Goal: Complete application form: Complete application form

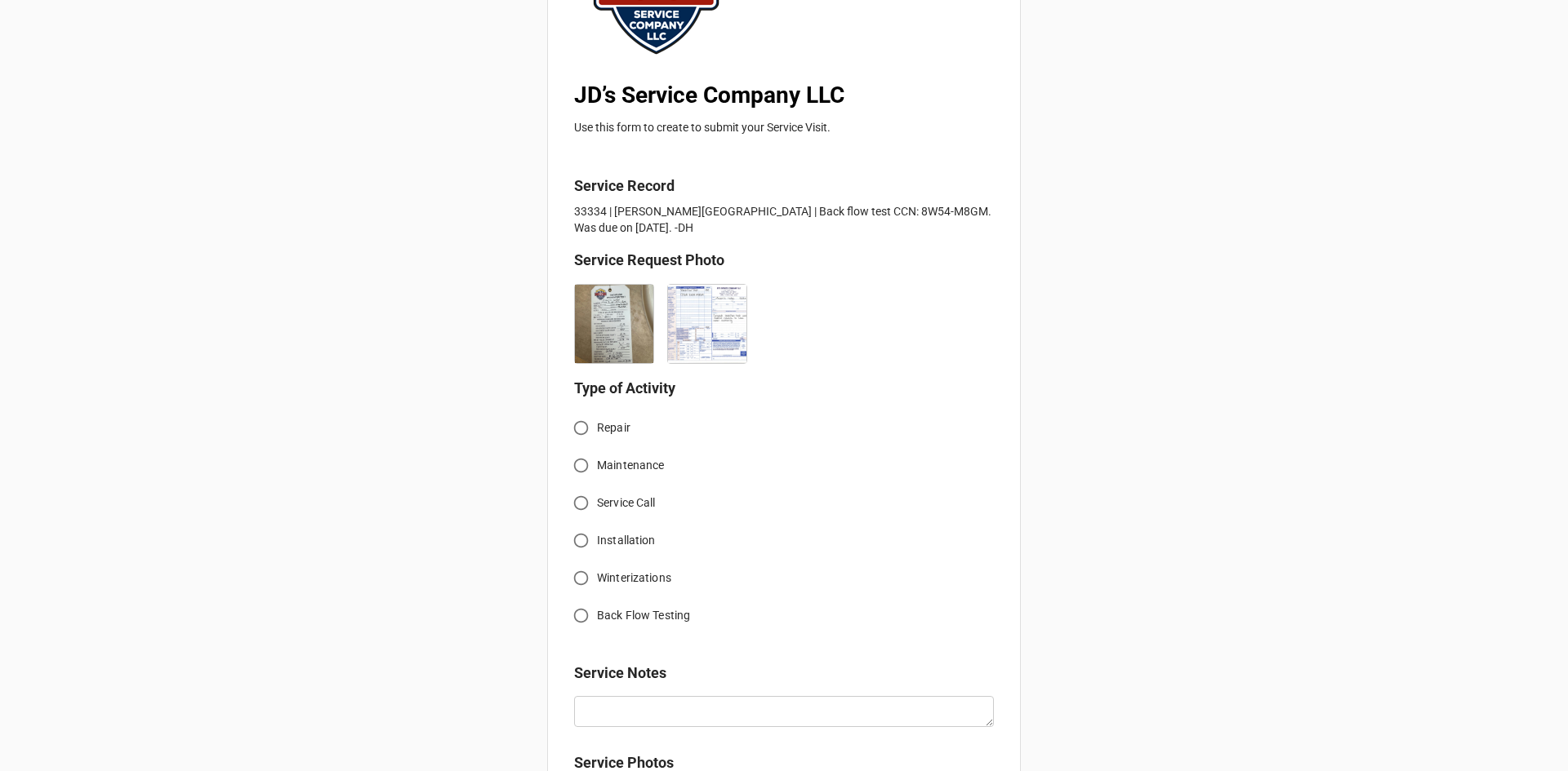
scroll to position [245, 0]
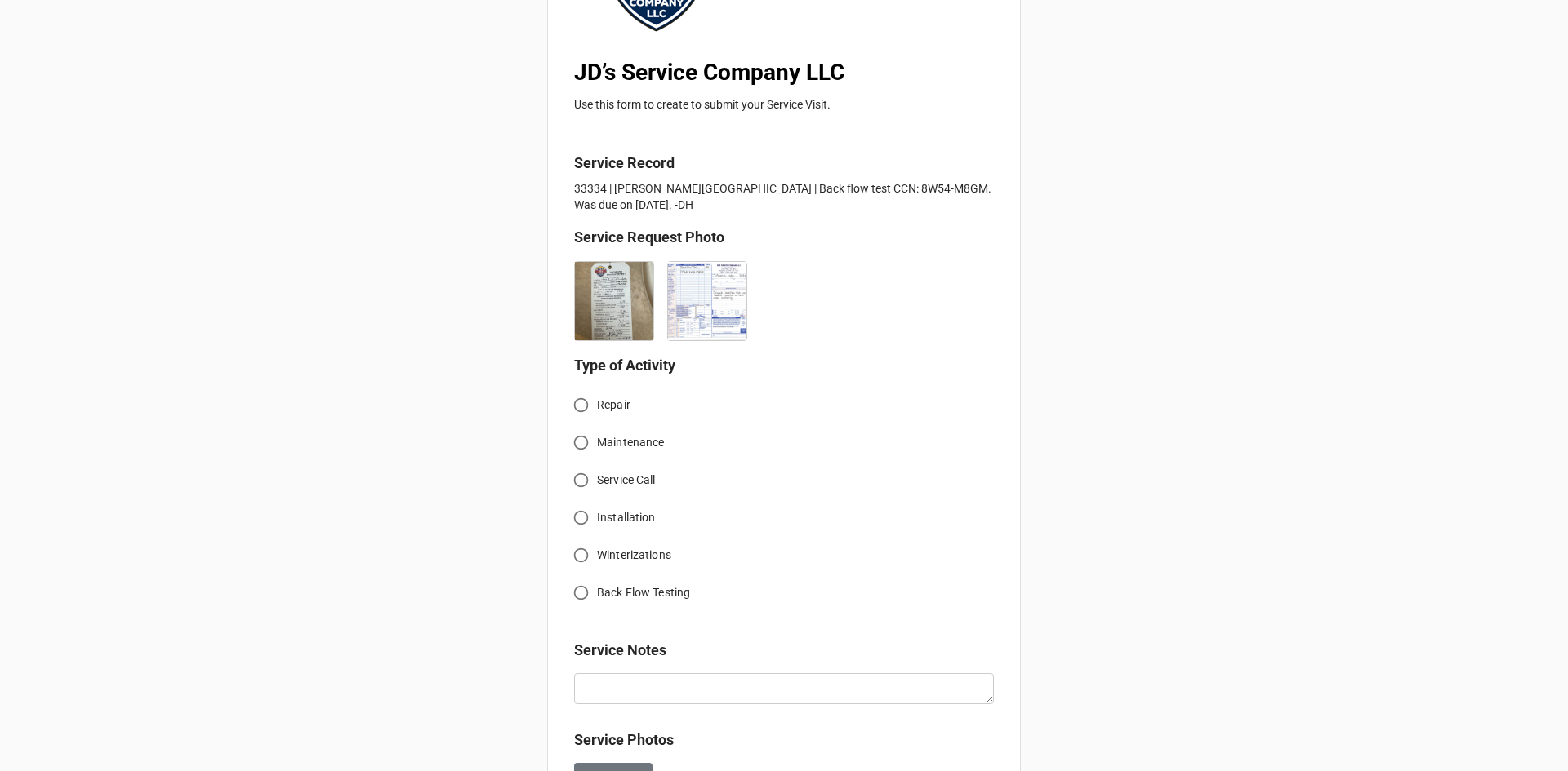
click at [577, 595] on input "Back Flow Testing" at bounding box center [581, 593] width 32 height 32
radio input "true"
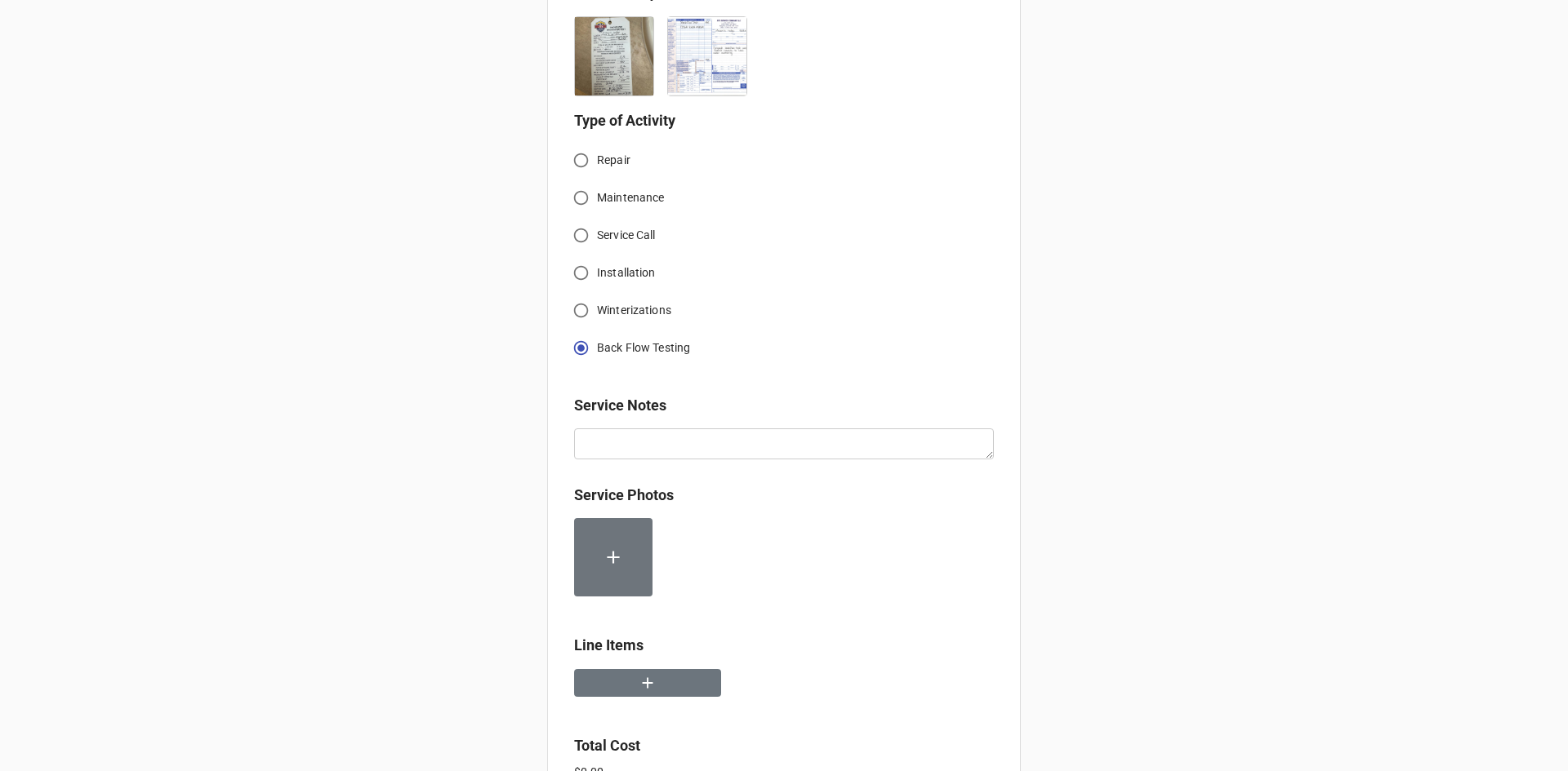
scroll to position [572, 0]
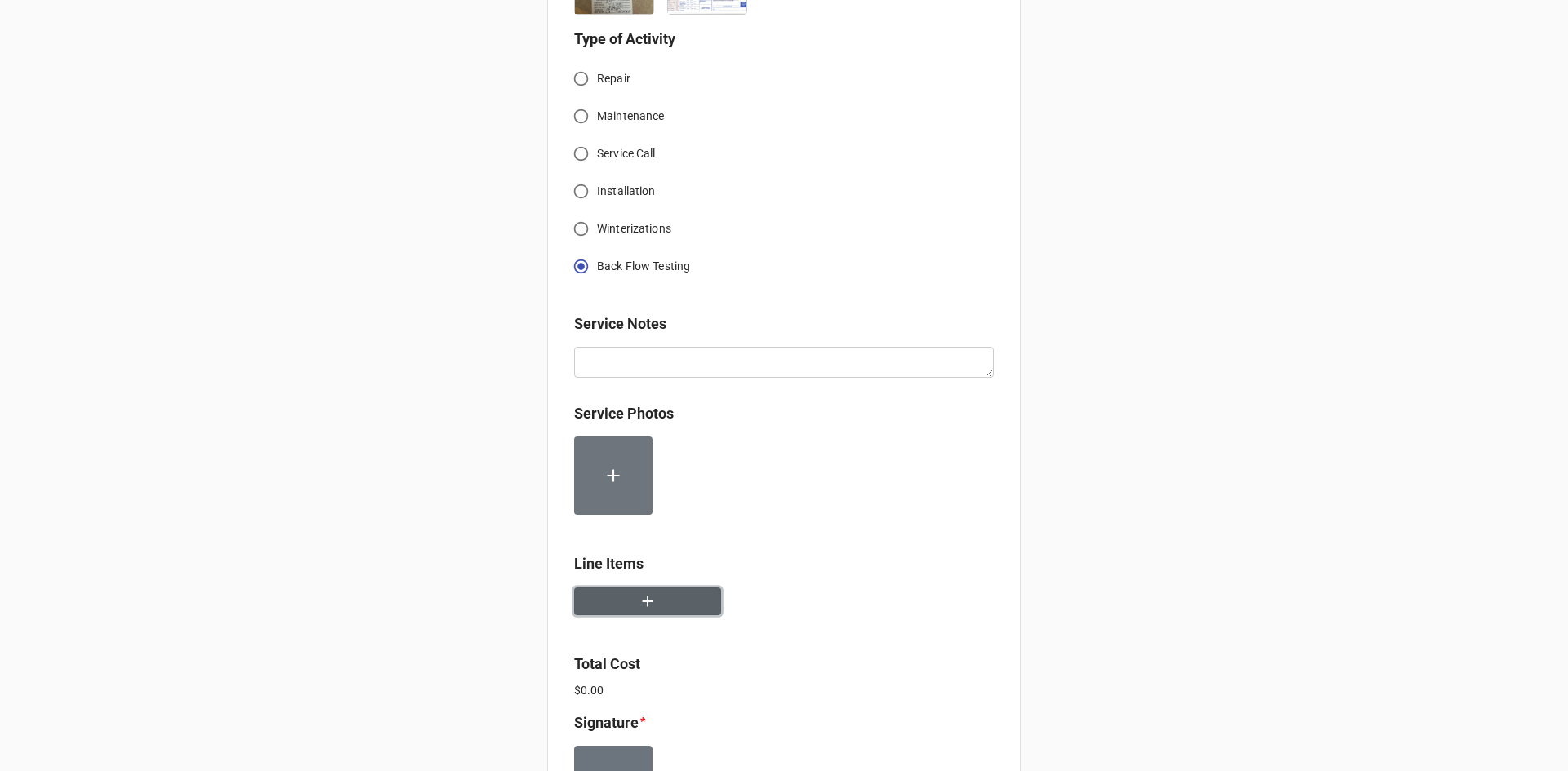
click at [688, 601] on button "button" at bounding box center [647, 602] width 147 height 29
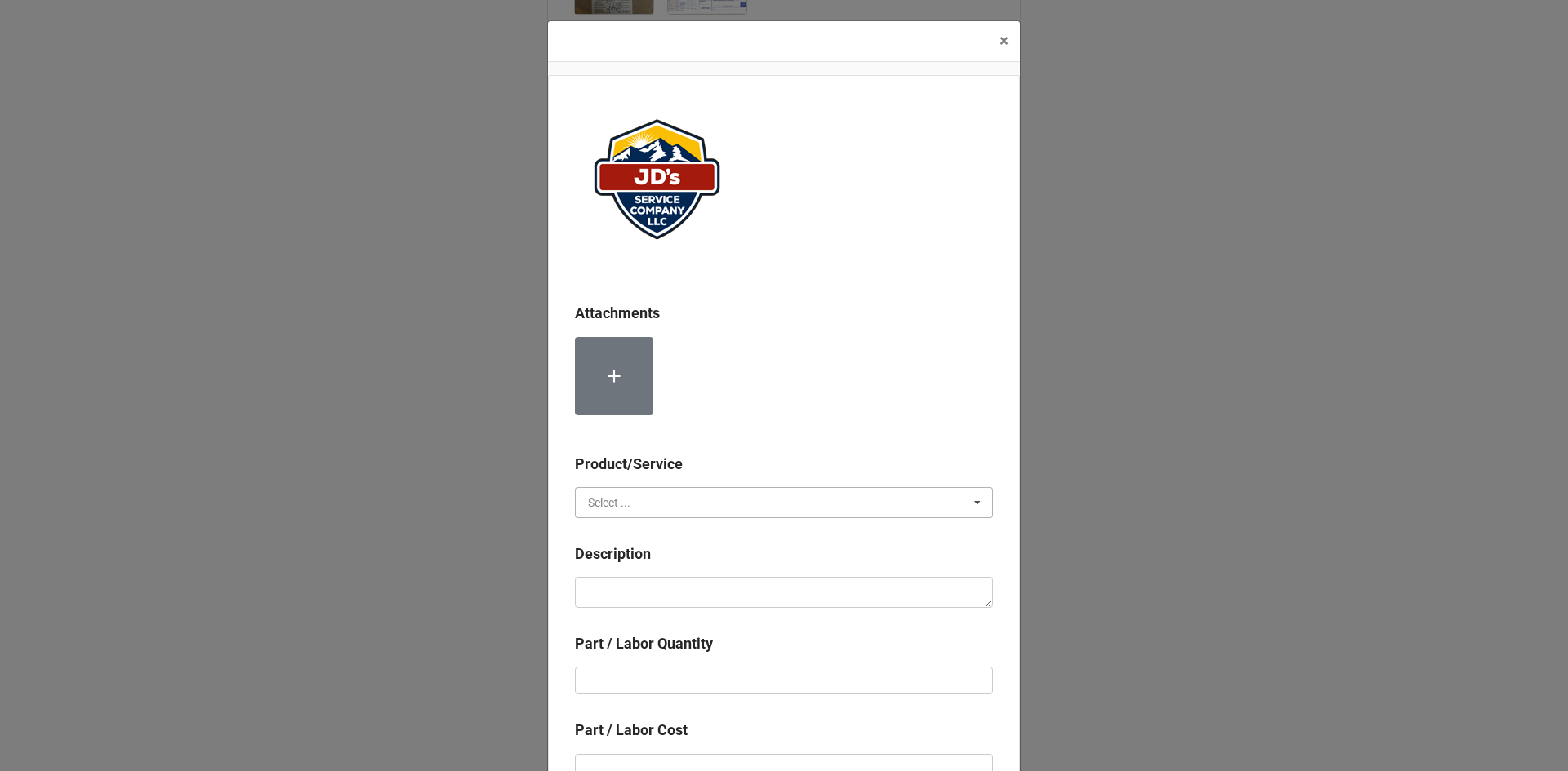
click at [728, 514] on input "text" at bounding box center [785, 502] width 417 height 29
click at [602, 534] on span "Services" at bounding box center [610, 532] width 42 height 13
click at [620, 584] on textarea at bounding box center [784, 592] width 418 height 31
paste textarea "Service Address: [STREET_ADDRESS] [PERSON_NAME][GEOGRAPHIC_DATA] Complete backf…"
type textarea "x"
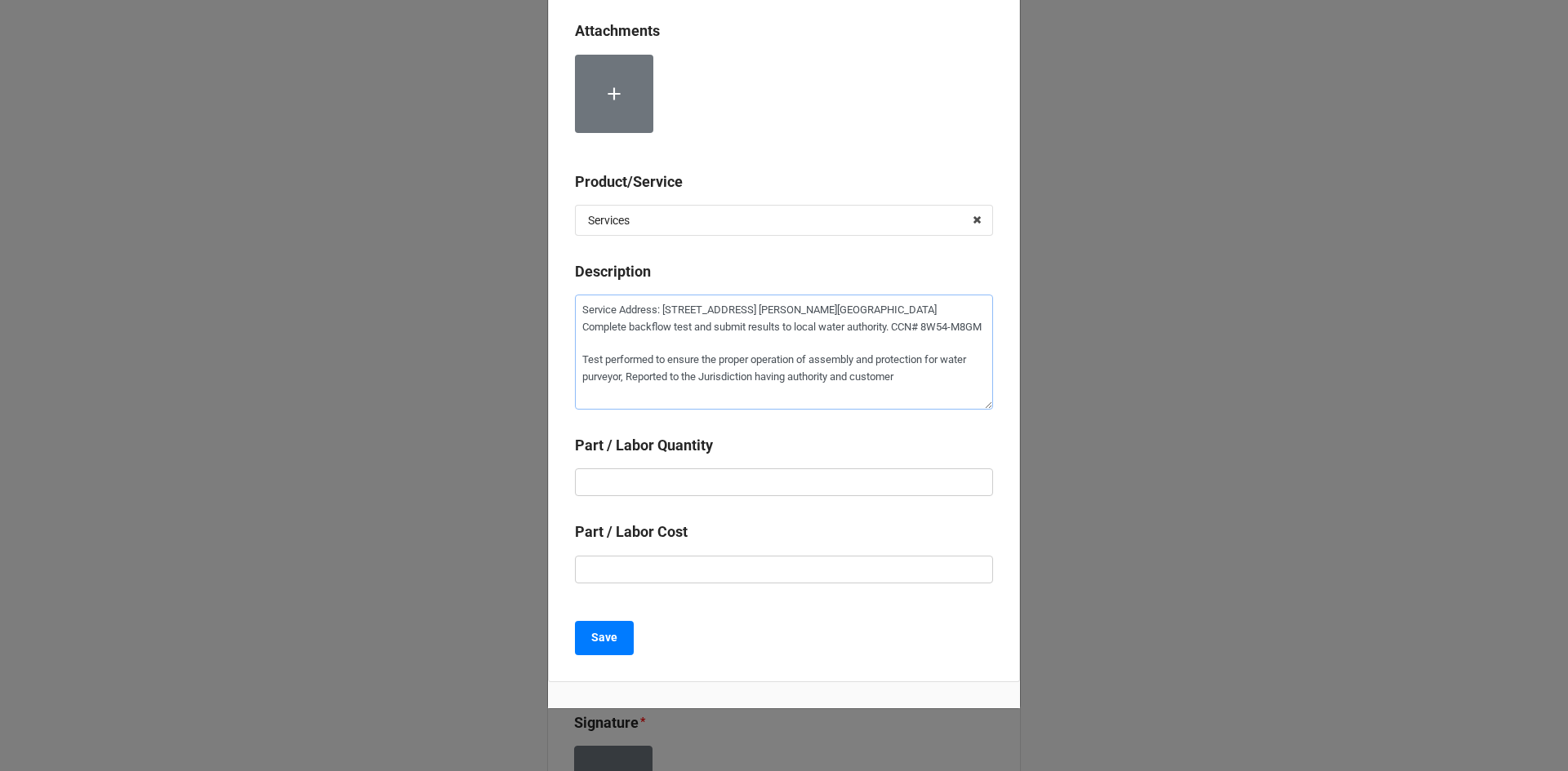
scroll to position [322, 0]
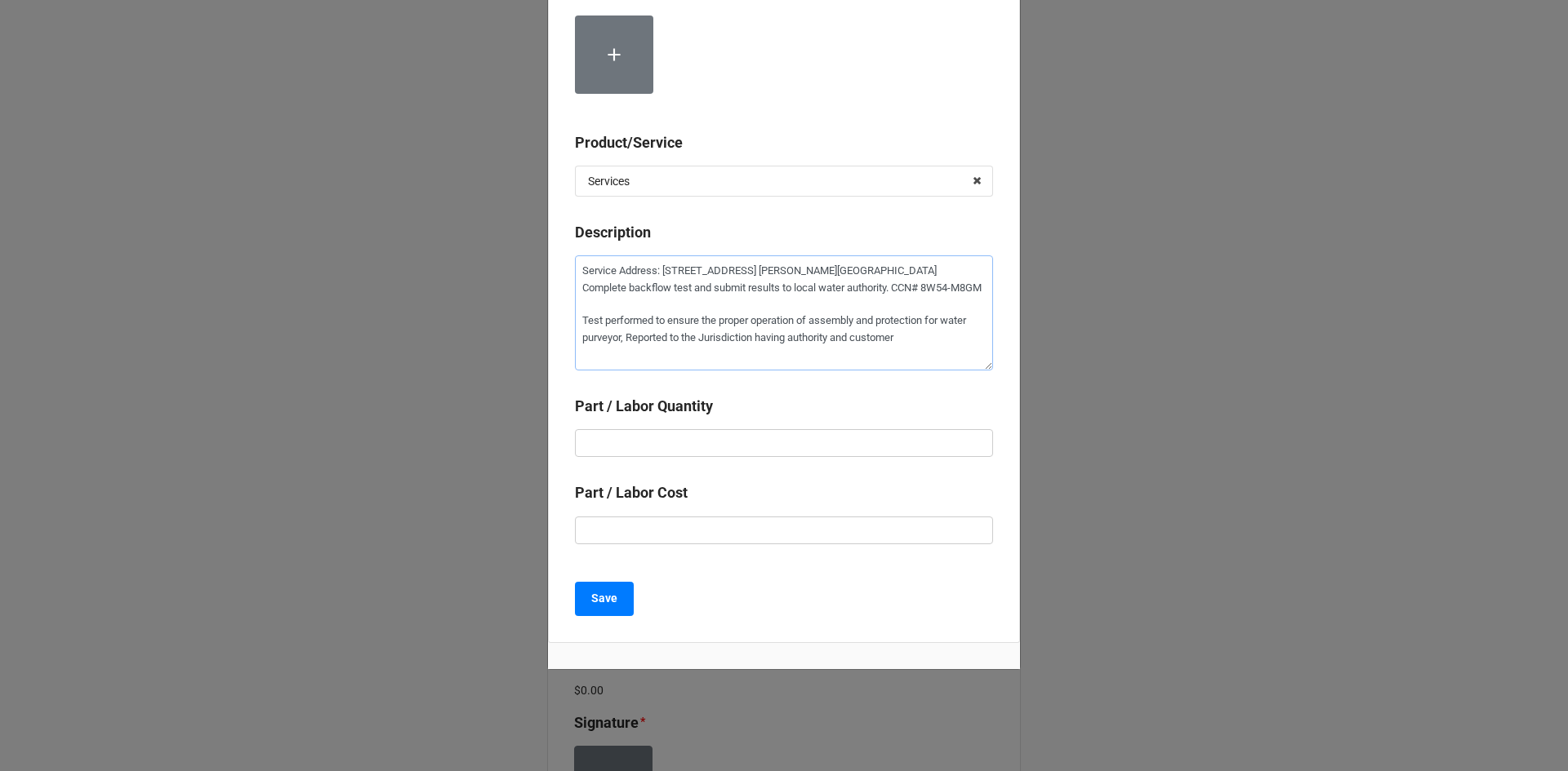
type textarea "Service Address: [STREET_ADDRESS] [PERSON_NAME][GEOGRAPHIC_DATA] Complete backf…"
click at [674, 444] on input "text" at bounding box center [784, 443] width 418 height 28
type textarea "x"
type input "1"
drag, startPoint x: 706, startPoint y: 534, endPoint x: 697, endPoint y: 541, distance: 11.4
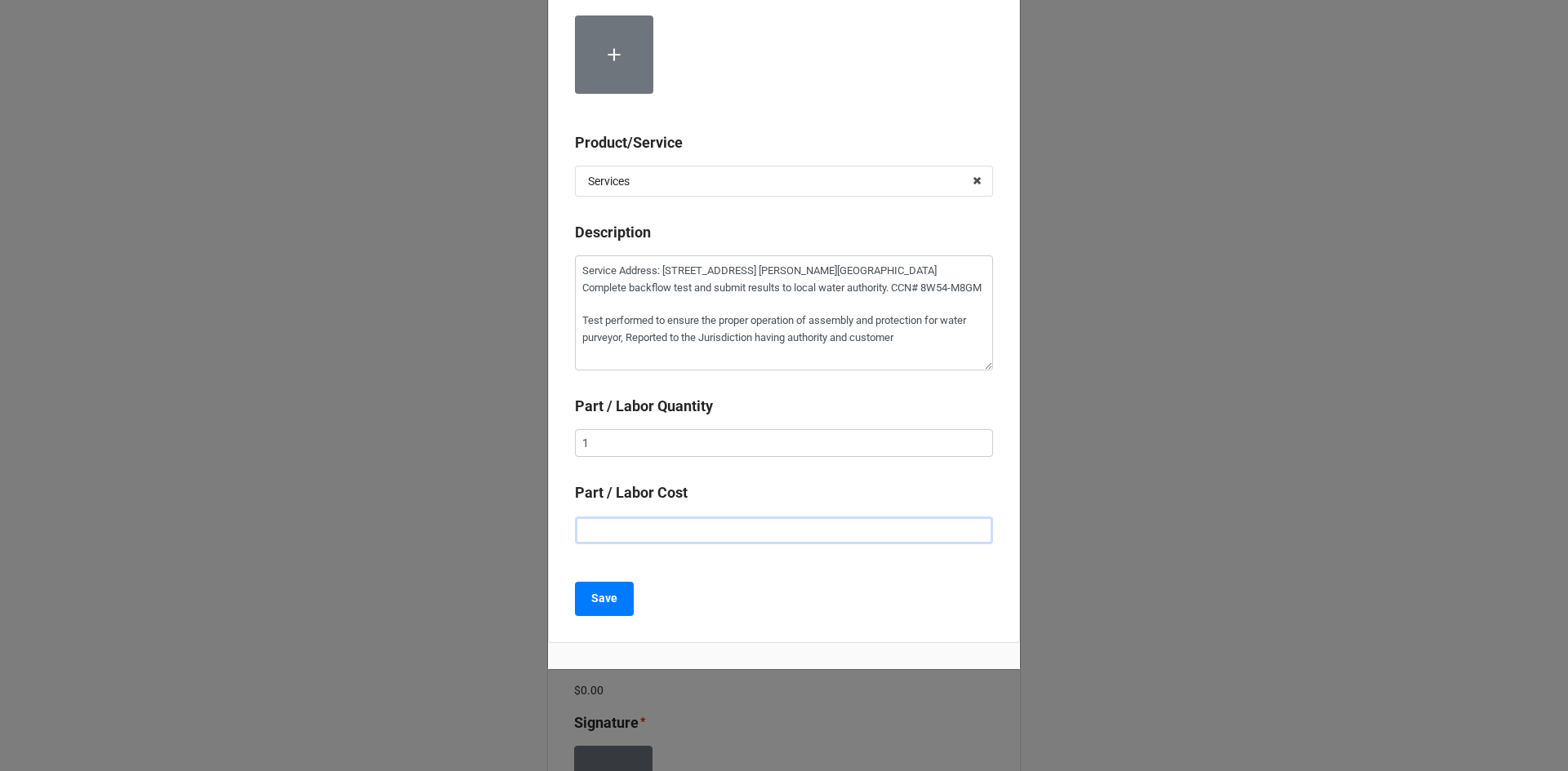
click at [707, 536] on input "text" at bounding box center [784, 530] width 418 height 28
type textarea "x"
type input "$1.00"
type textarea "x"
type input "$15.00"
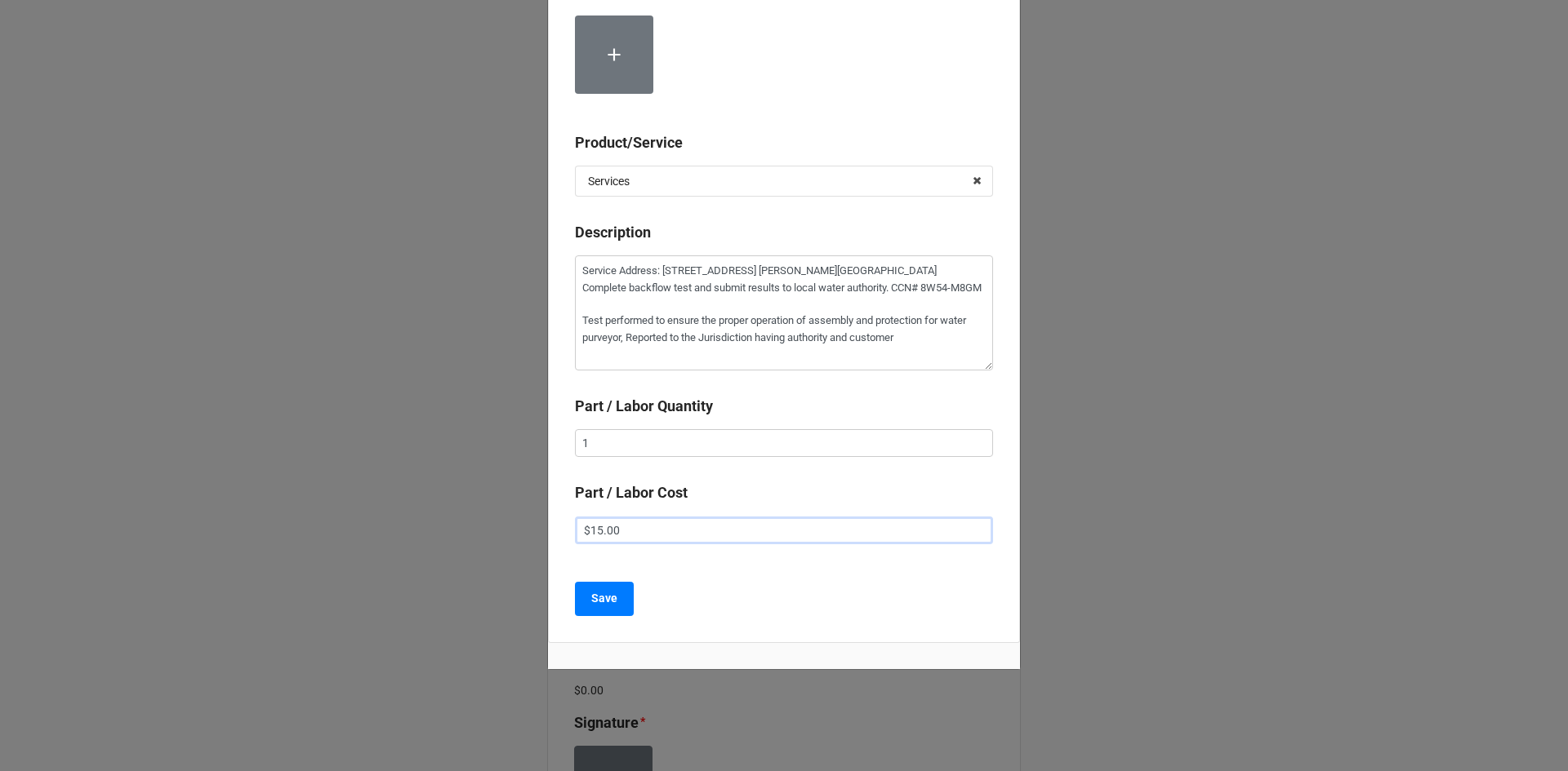
type textarea "x"
type input "$155.00"
click at [709, 582] on div "Save" at bounding box center [784, 599] width 418 height 34
click at [611, 599] on b "Save" at bounding box center [604, 599] width 26 height 17
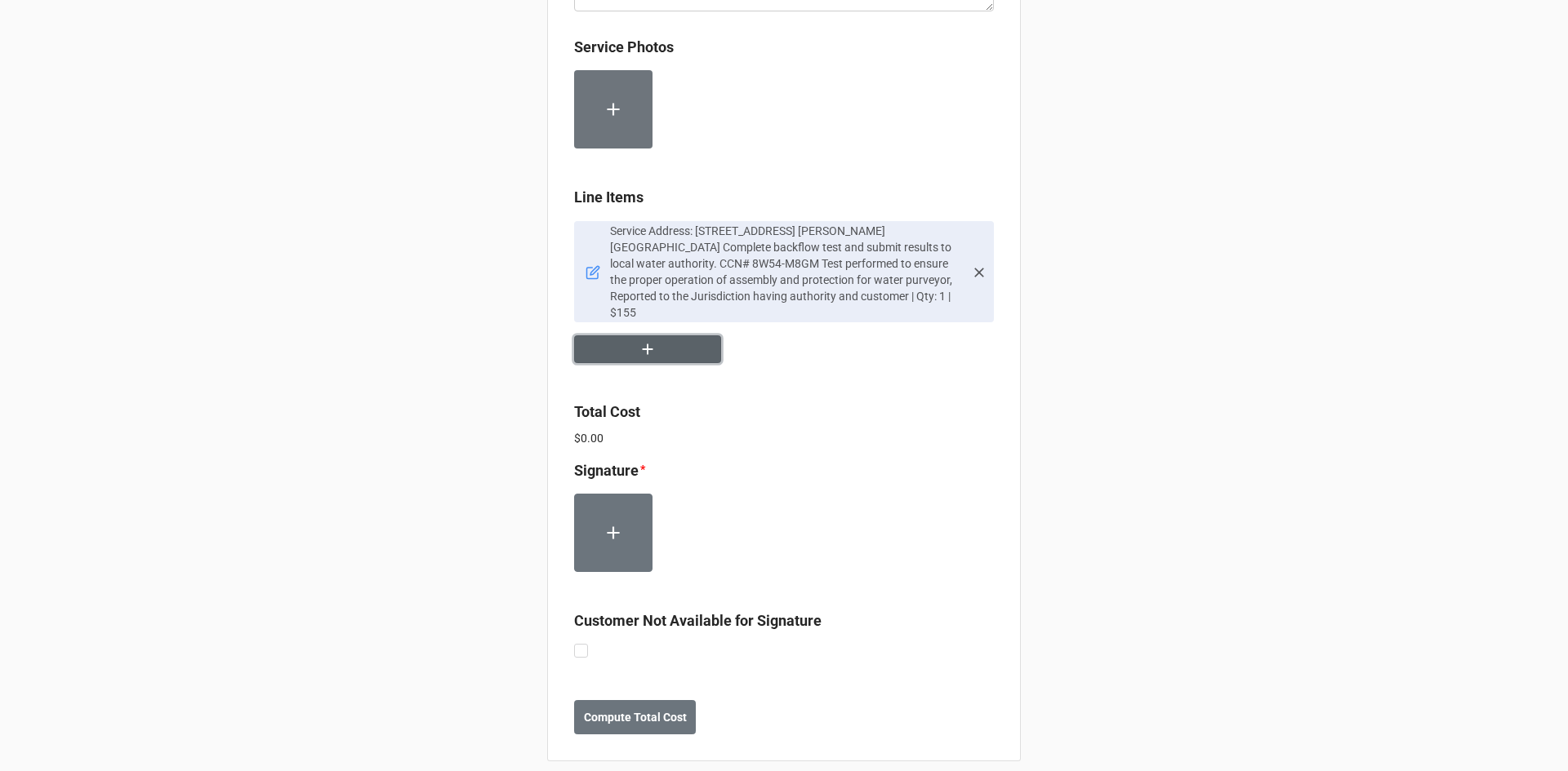
scroll to position [939, 0]
click at [577, 643] on label at bounding box center [581, 643] width 14 height 0
checkbox input "true"
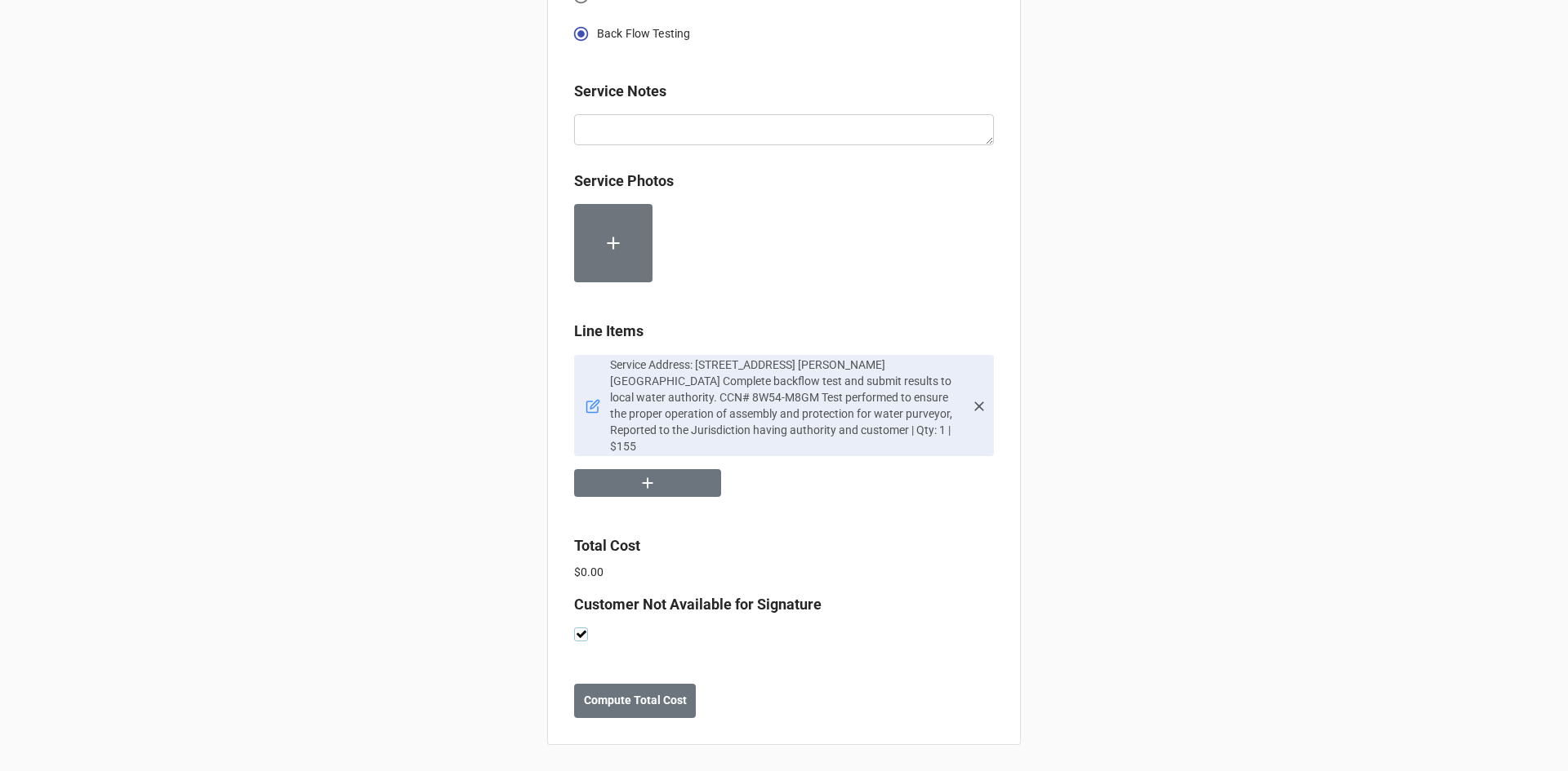
scroll to position [789, 0]
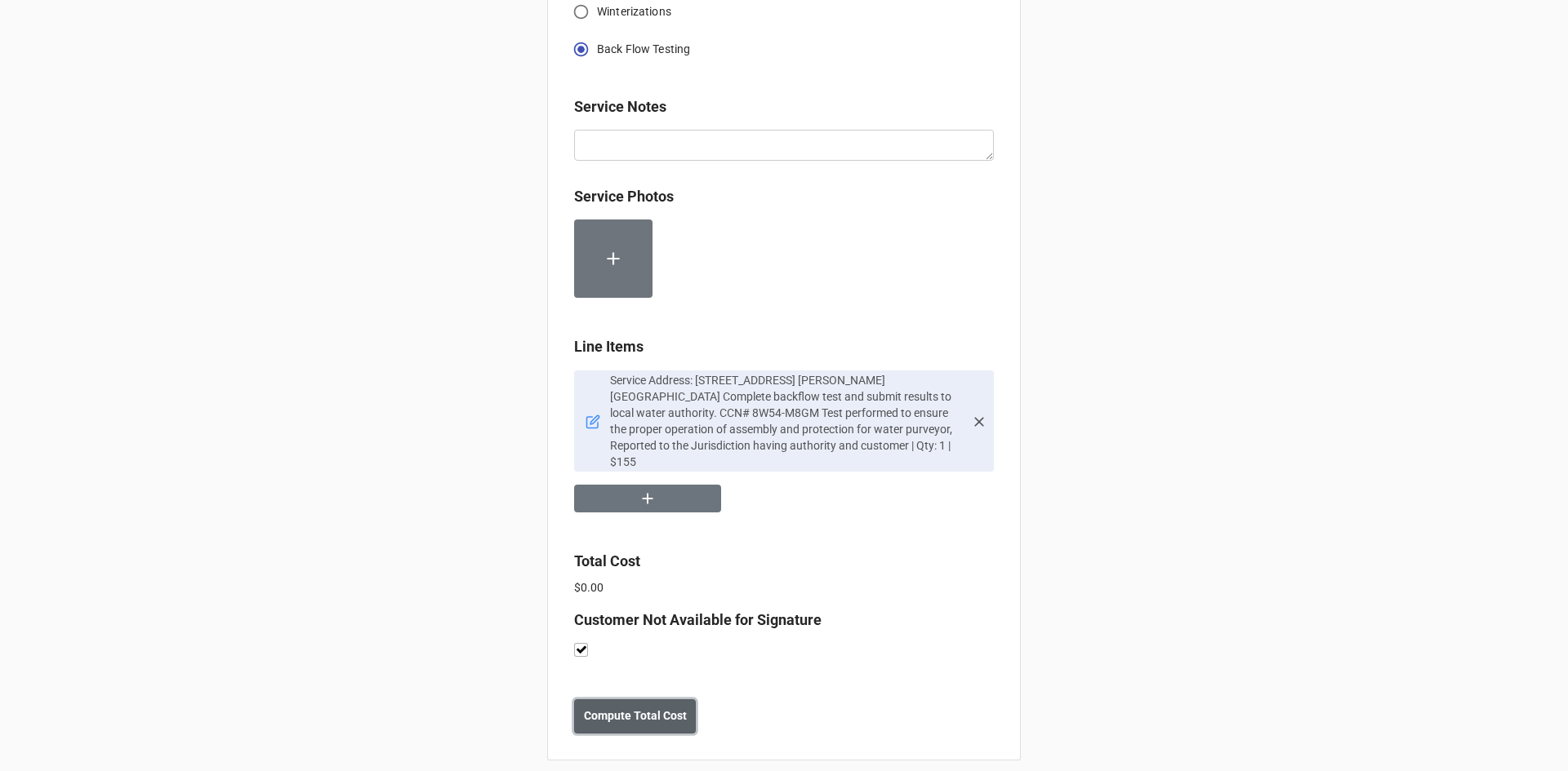
click at [625, 711] on button "Compute Total Cost" at bounding box center [635, 717] width 122 height 34
click at [612, 700] on button "Save" at bounding box center [603, 717] width 59 height 34
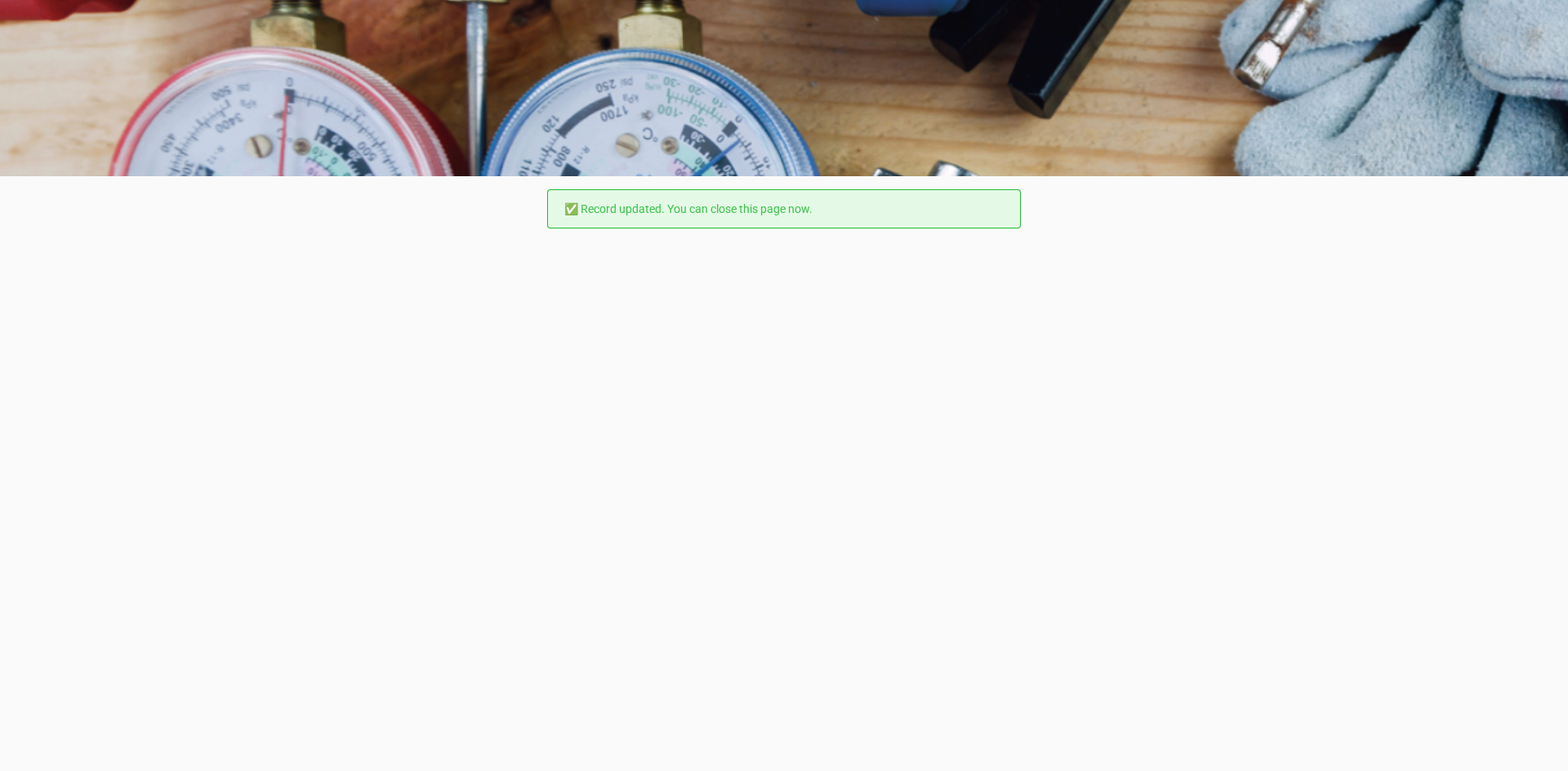
scroll to position [0, 0]
